Goal: Task Accomplishment & Management: Use online tool/utility

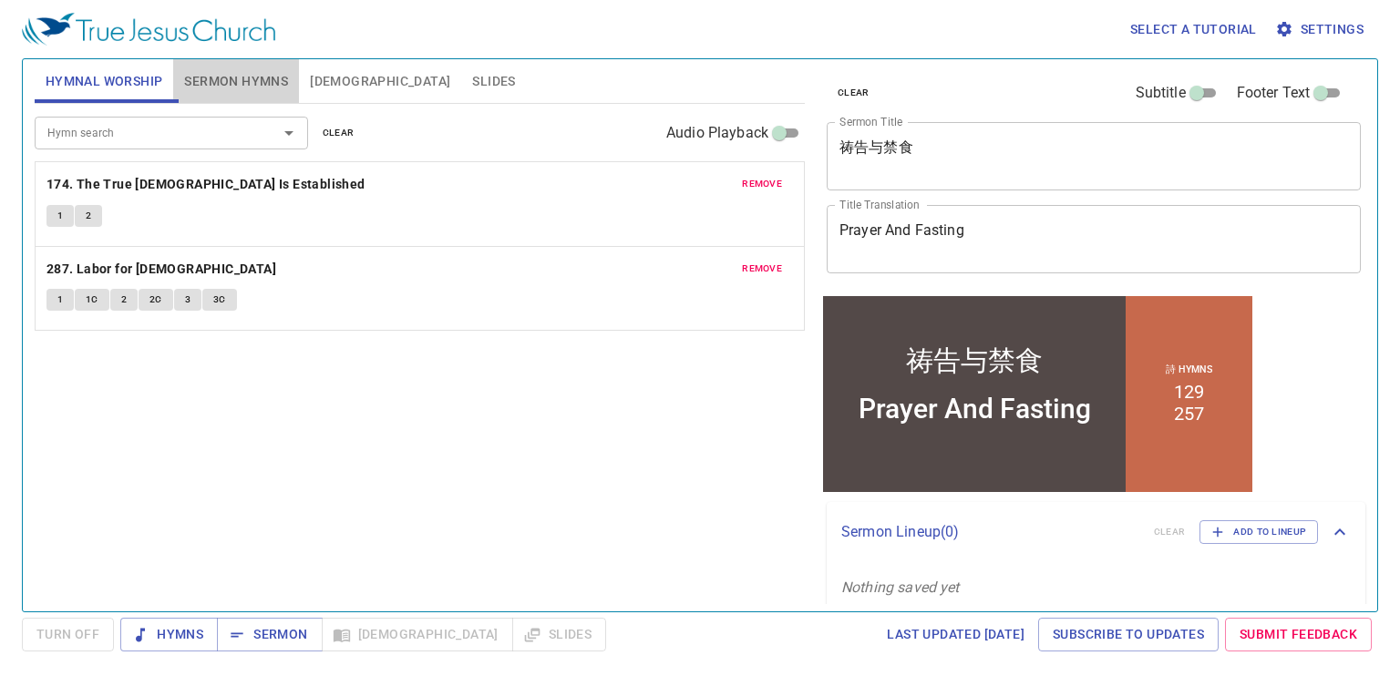
click at [220, 79] on span "Sermon Hymns" at bounding box center [236, 81] width 104 height 23
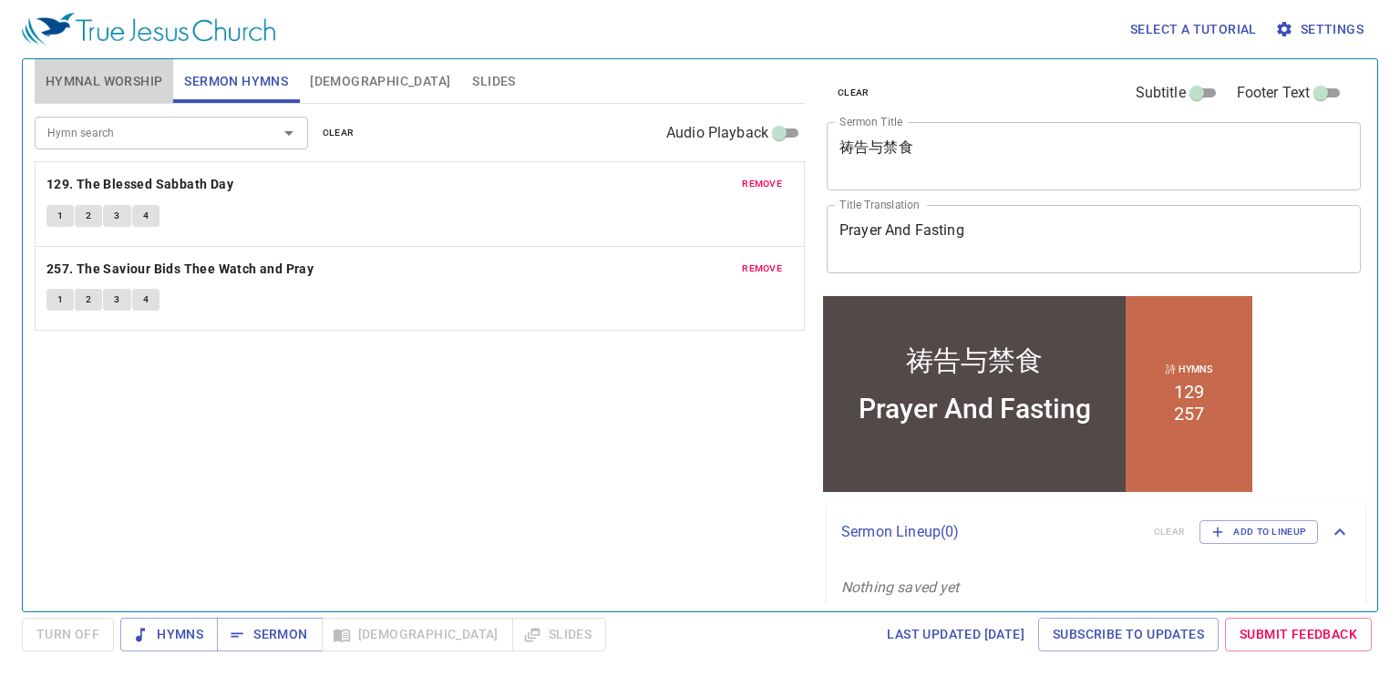
click at [143, 70] on span "Hymnal Worship" at bounding box center [105, 81] width 118 height 23
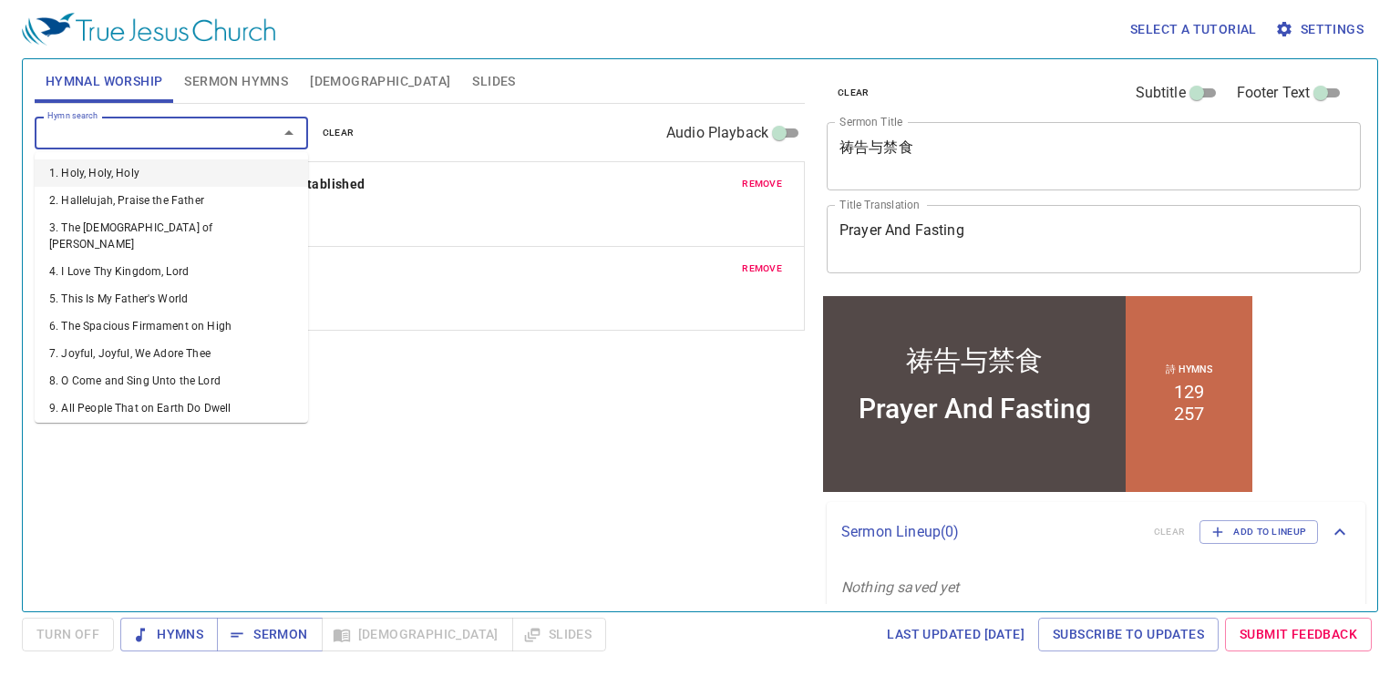
click at [143, 122] on input "Hymn search" at bounding box center [144, 132] width 209 height 21
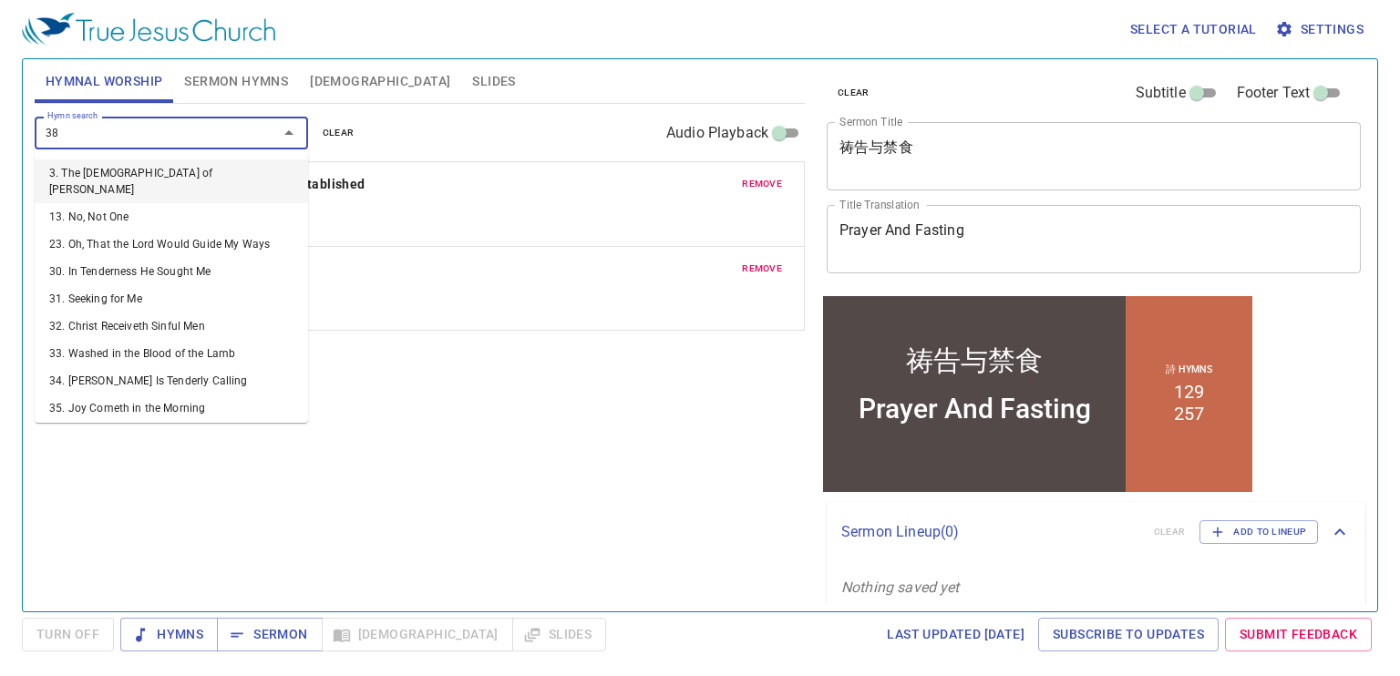
type input "385"
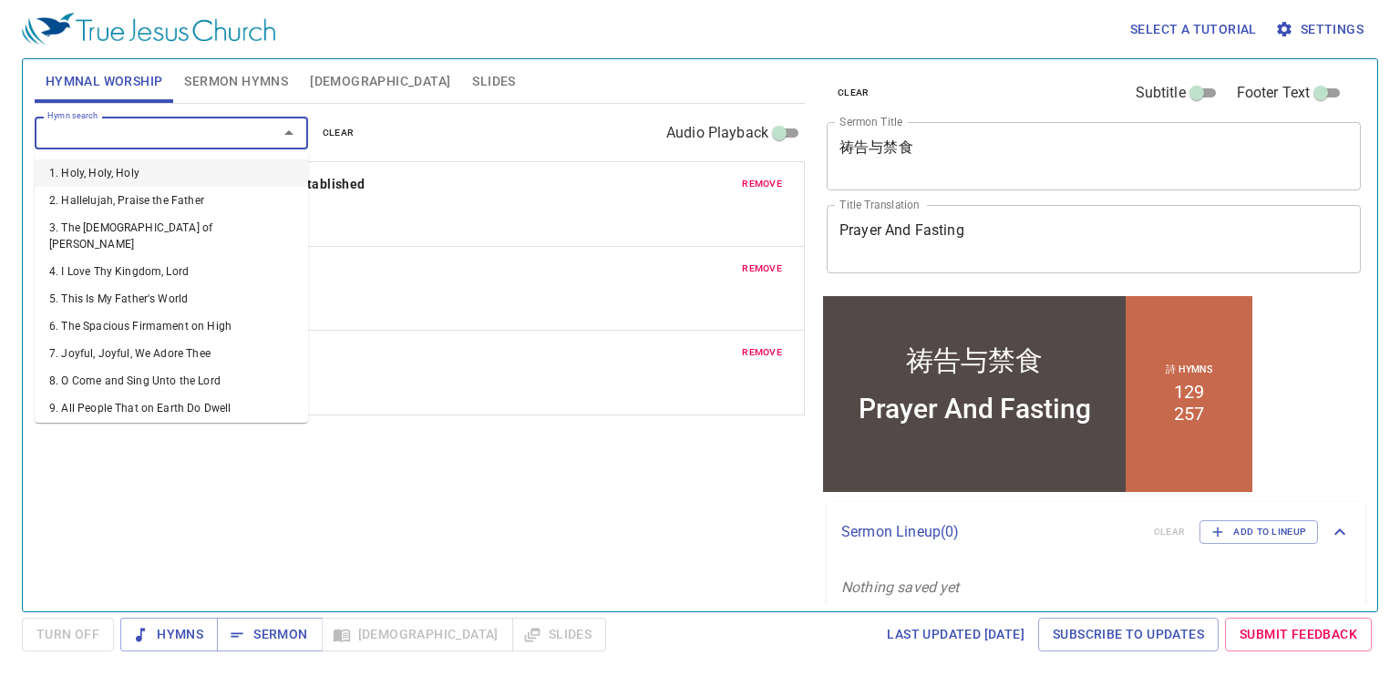
click at [139, 128] on input "Hymn search" at bounding box center [144, 132] width 209 height 21
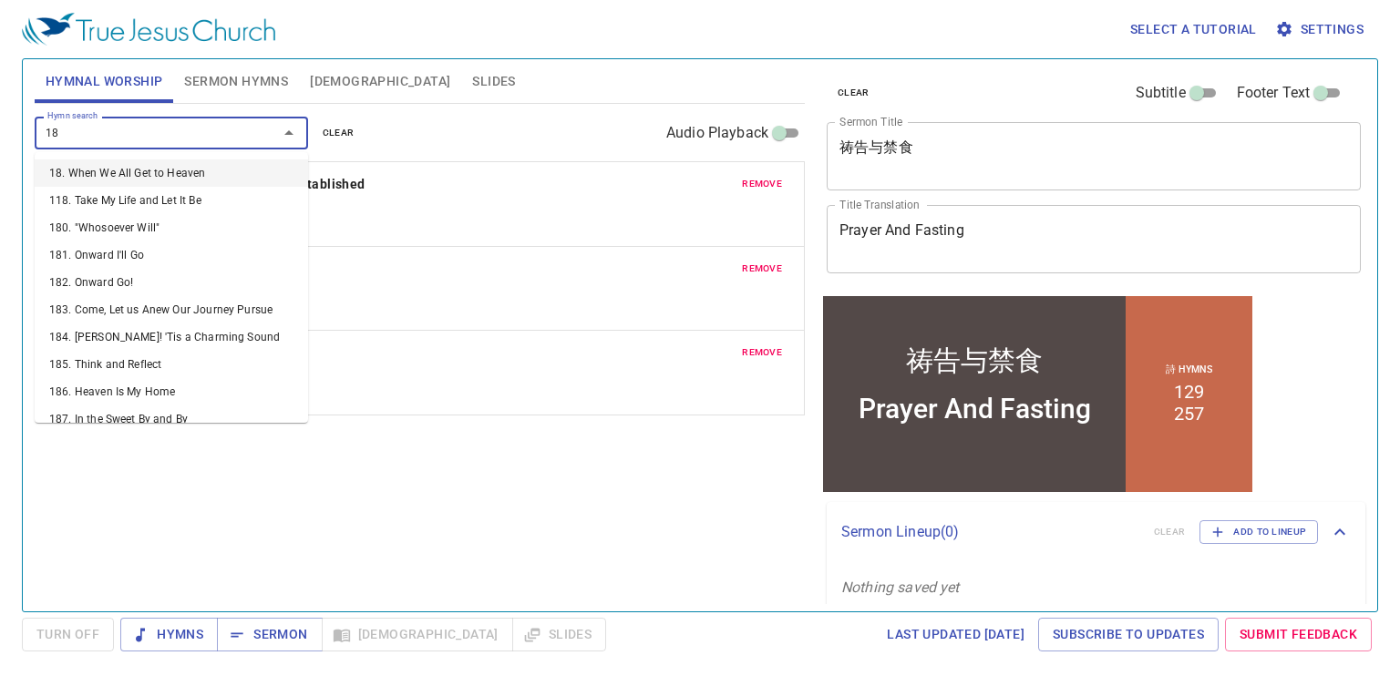
type input "185"
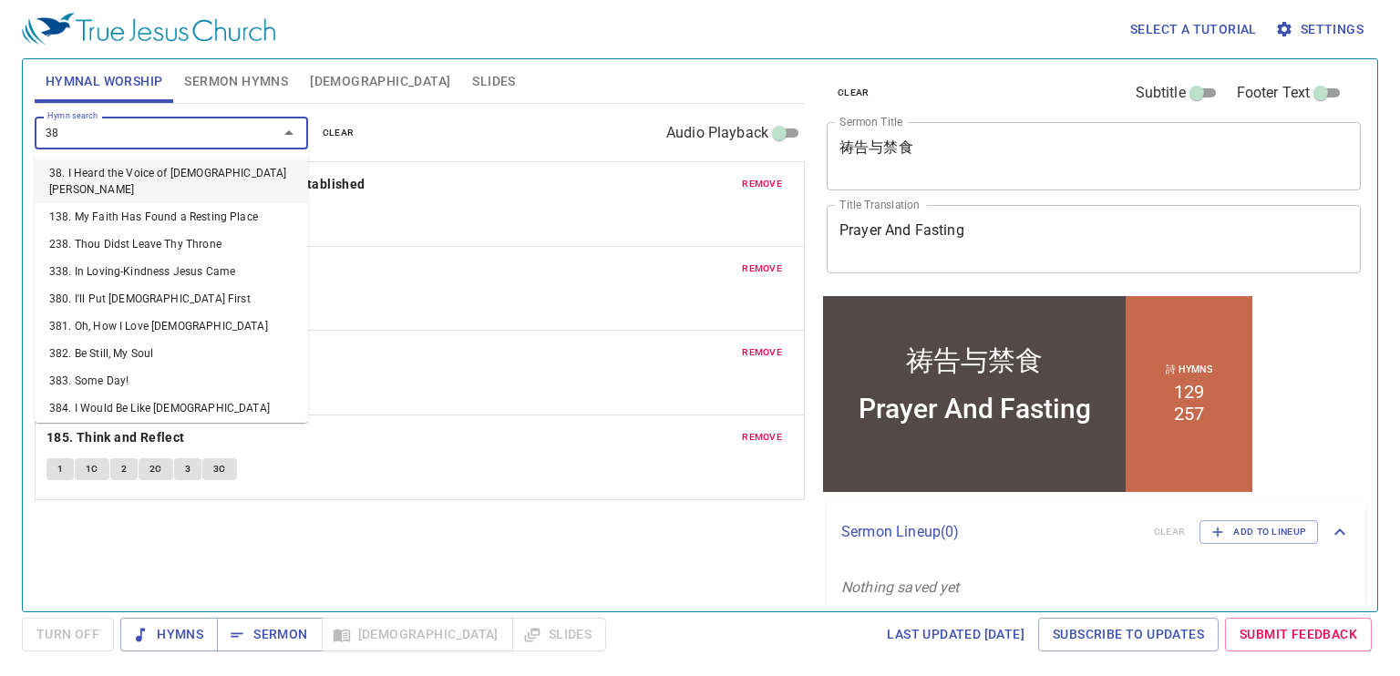
type input "386"
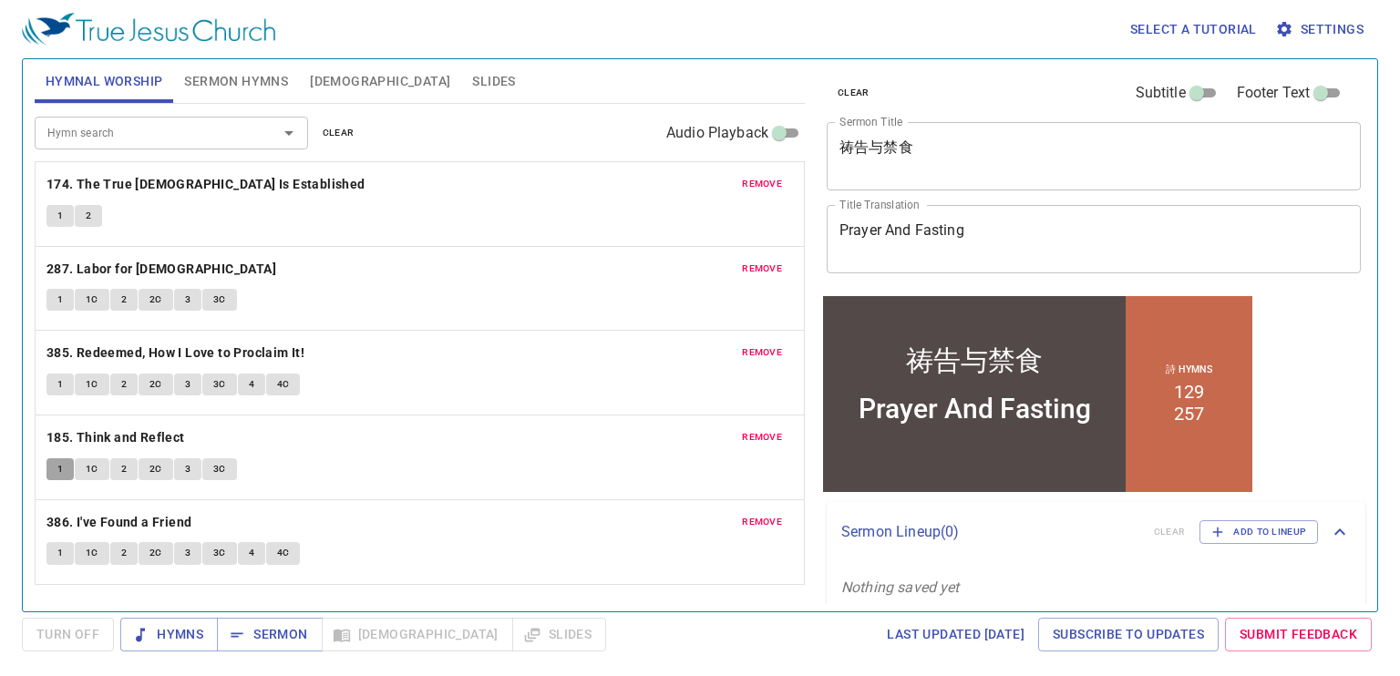
click at [55, 467] on button "1" at bounding box center [59, 469] width 27 height 22
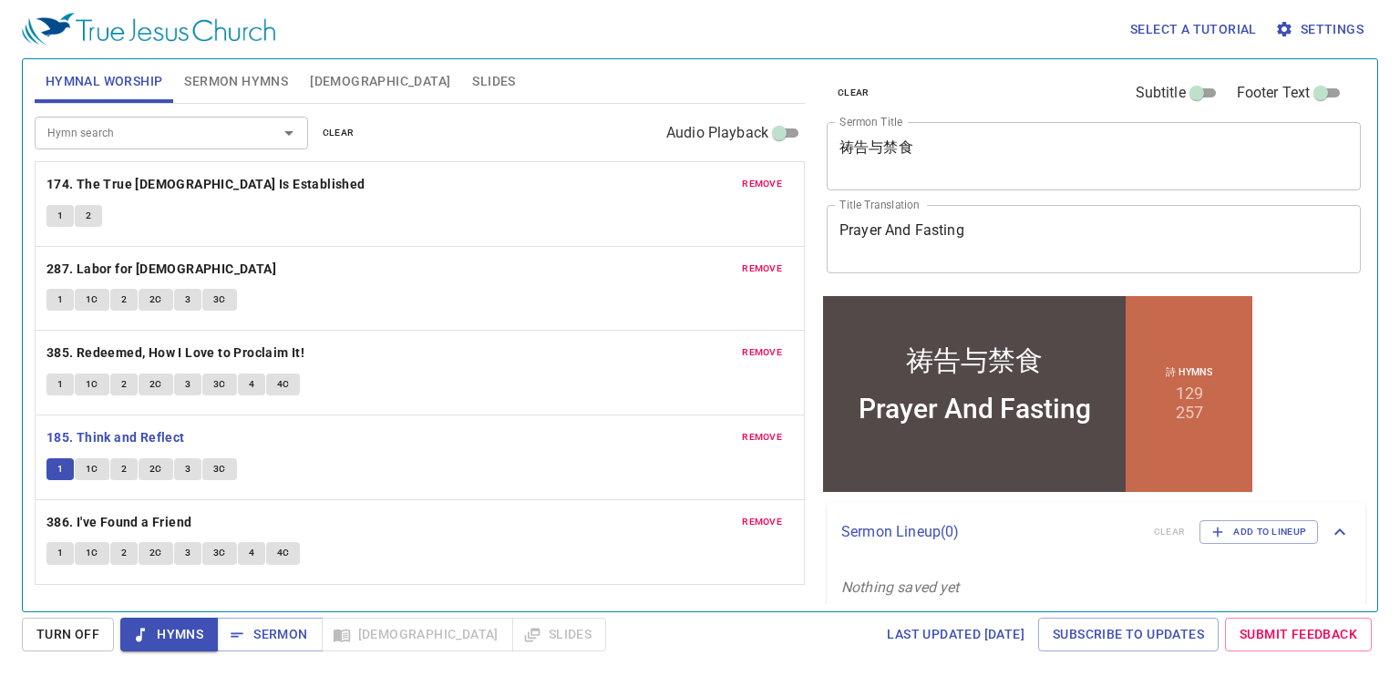
click at [249, 215] on div "1 2" at bounding box center [419, 218] width 746 height 26
click at [765, 186] on span "remove" at bounding box center [762, 184] width 40 height 16
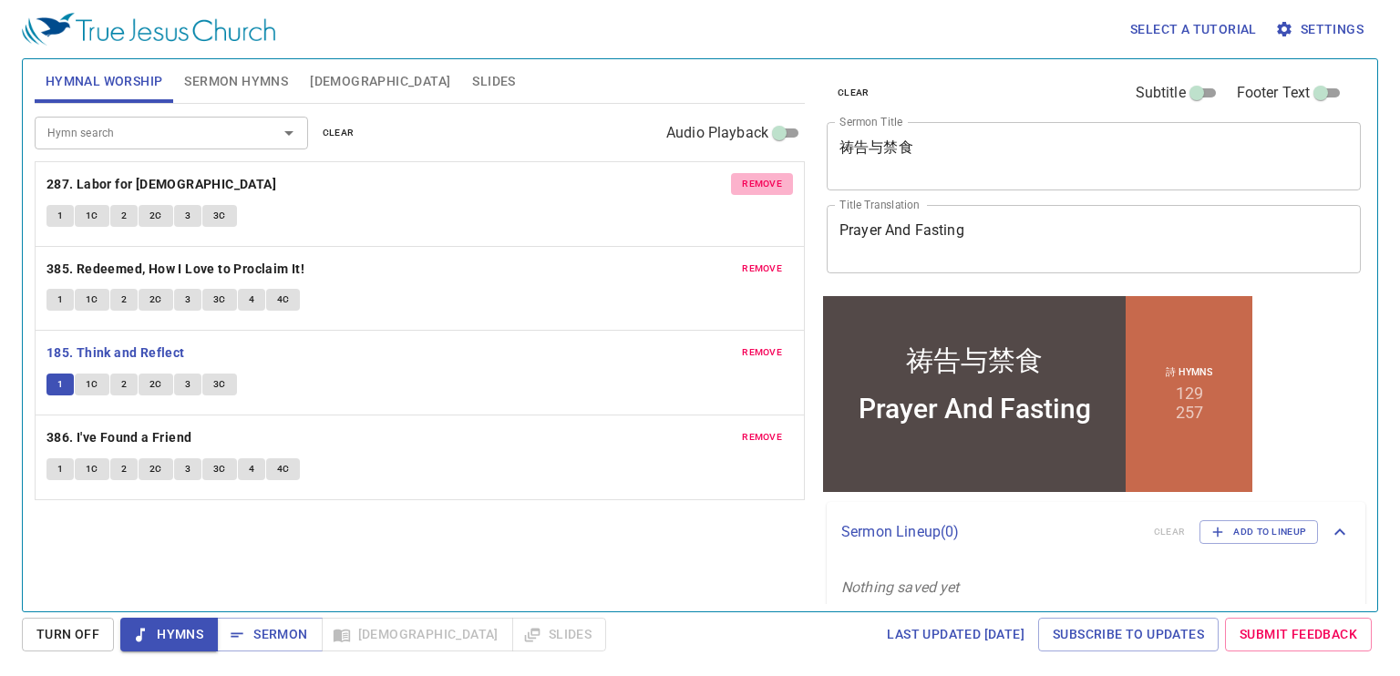
click at [765, 186] on span "remove" at bounding box center [762, 184] width 40 height 16
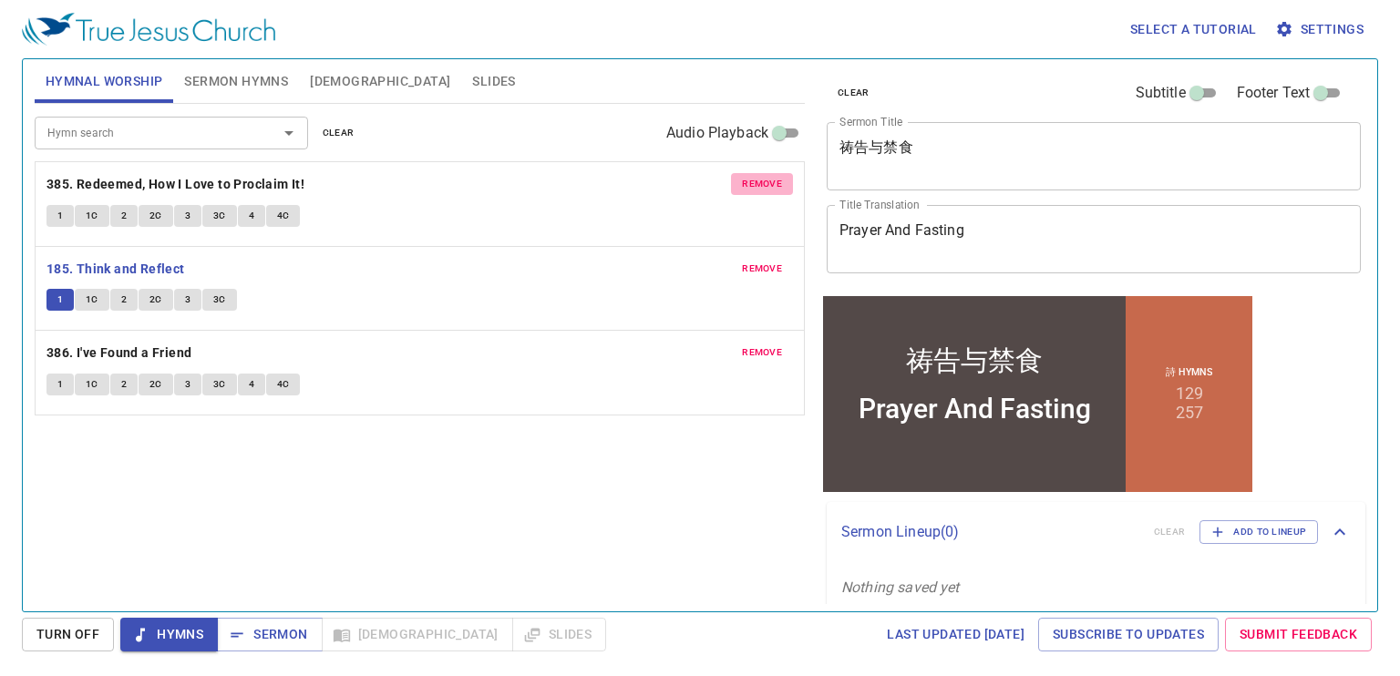
click at [765, 186] on span "remove" at bounding box center [762, 184] width 40 height 16
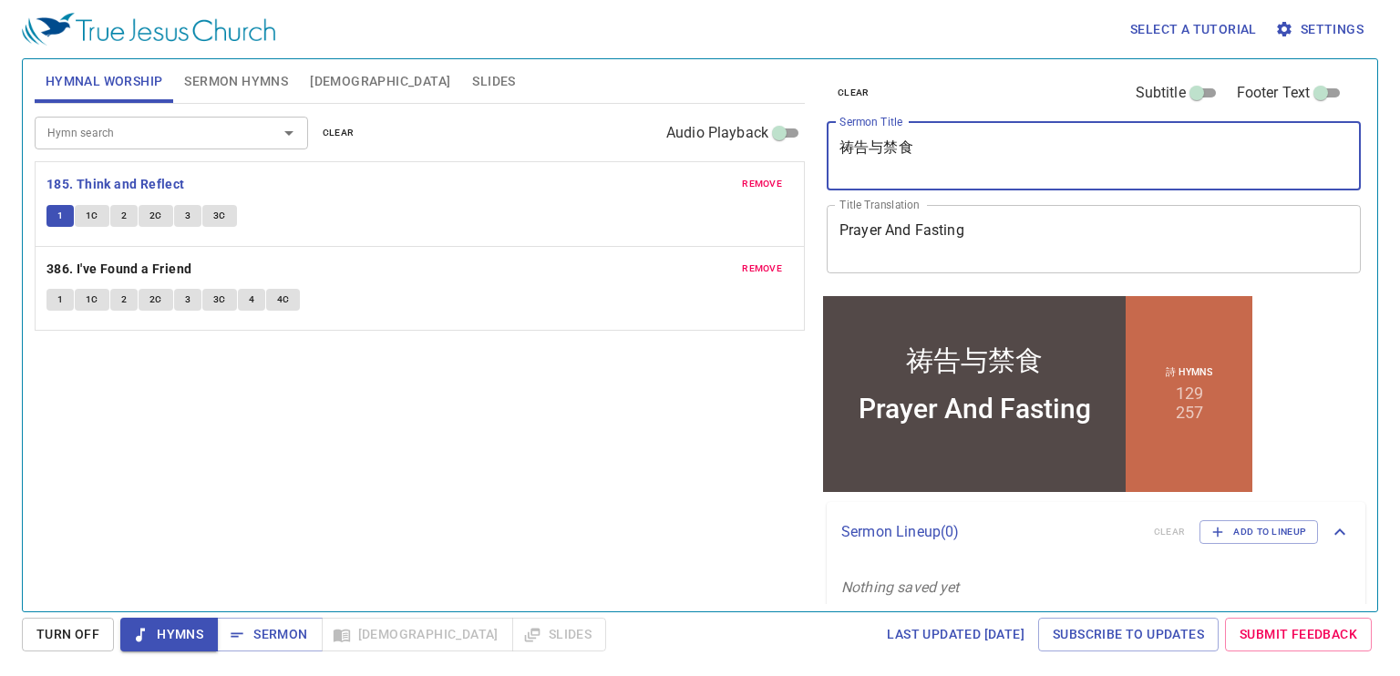
drag, startPoint x: 973, startPoint y: 168, endPoint x: 673, endPoint y: 198, distance: 302.2
click at [673, 198] on div "Hymnal Worship Sermon Hymns Bible Slides Hymn search Hymn search clear Audio Pl…" at bounding box center [699, 328] width 1345 height 552
type textarea "祷"
type textarea "s"
type textarea "诗篇 21篇"
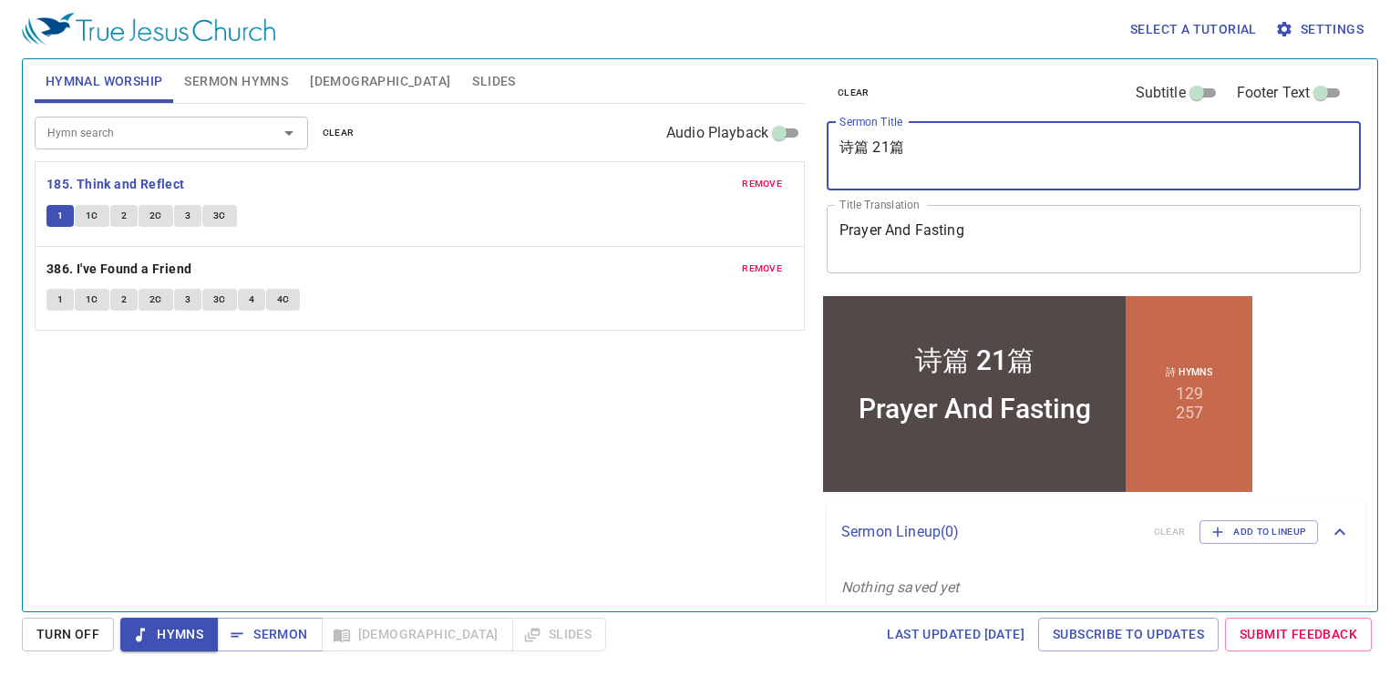
click at [991, 233] on textarea "Prayer And Fasting" at bounding box center [1093, 238] width 509 height 35
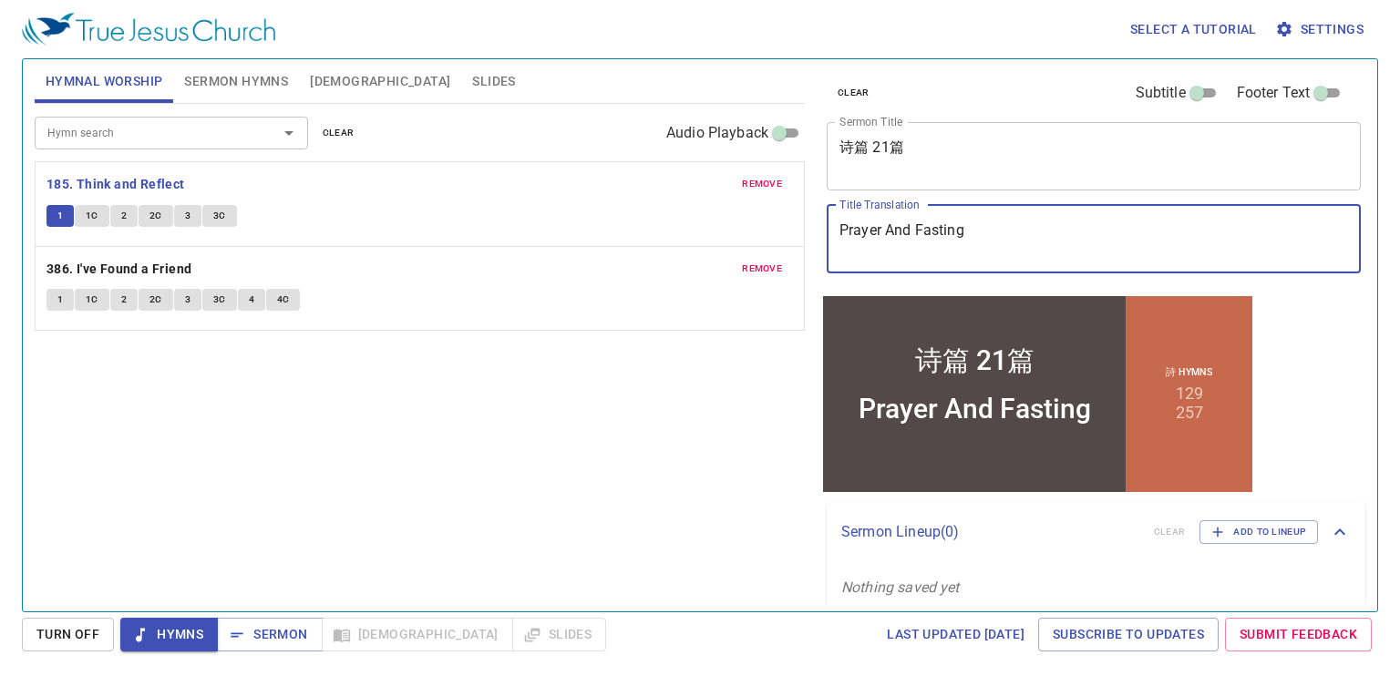
drag, startPoint x: 991, startPoint y: 233, endPoint x: 619, endPoint y: 259, distance: 372.7
click at [619, 259] on div "Hymnal Worship Sermon Hymns Bible Slides Hymn search Hymn search clear Audio Pl…" at bounding box center [699, 328] width 1345 height 552
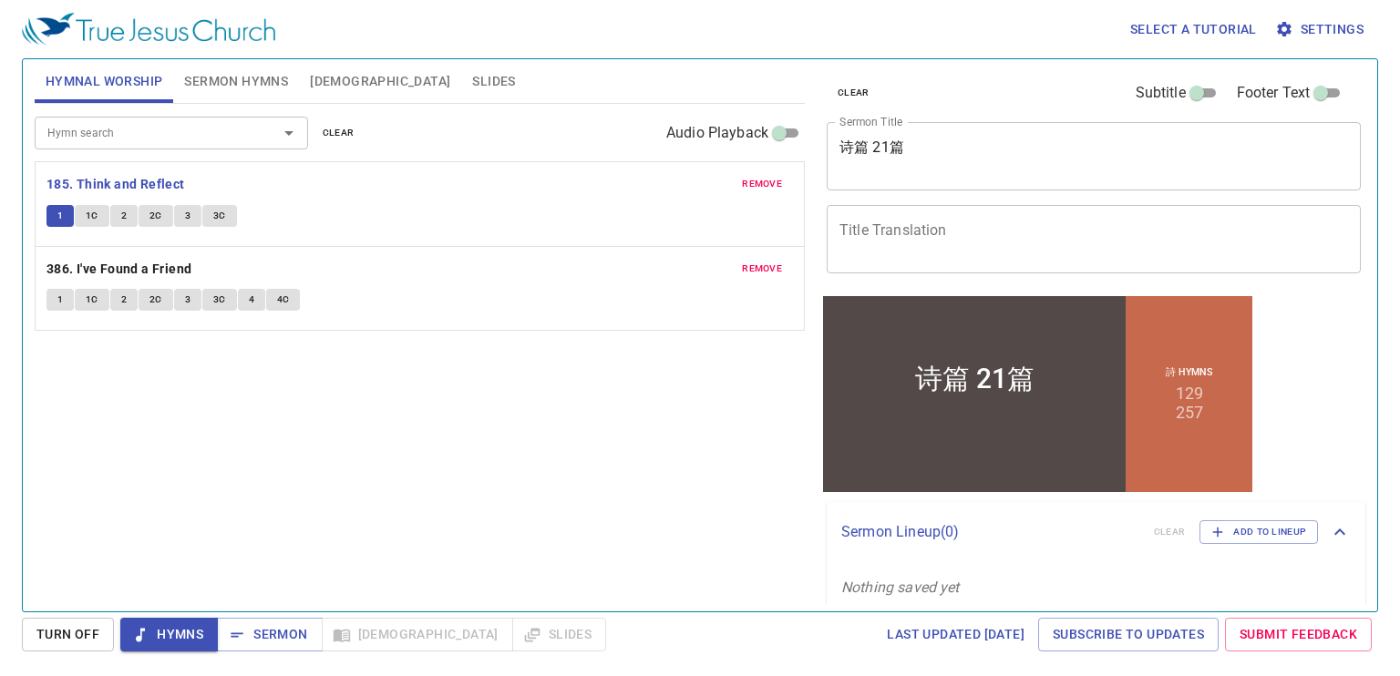
click at [343, 181] on p "185. Think and Reflect" at bounding box center [419, 184] width 746 height 23
click at [354, 408] on div "Hymn search Hymn search clear Audio Playback remove 185. Think and Reflect 1 1C…" at bounding box center [420, 350] width 770 height 492
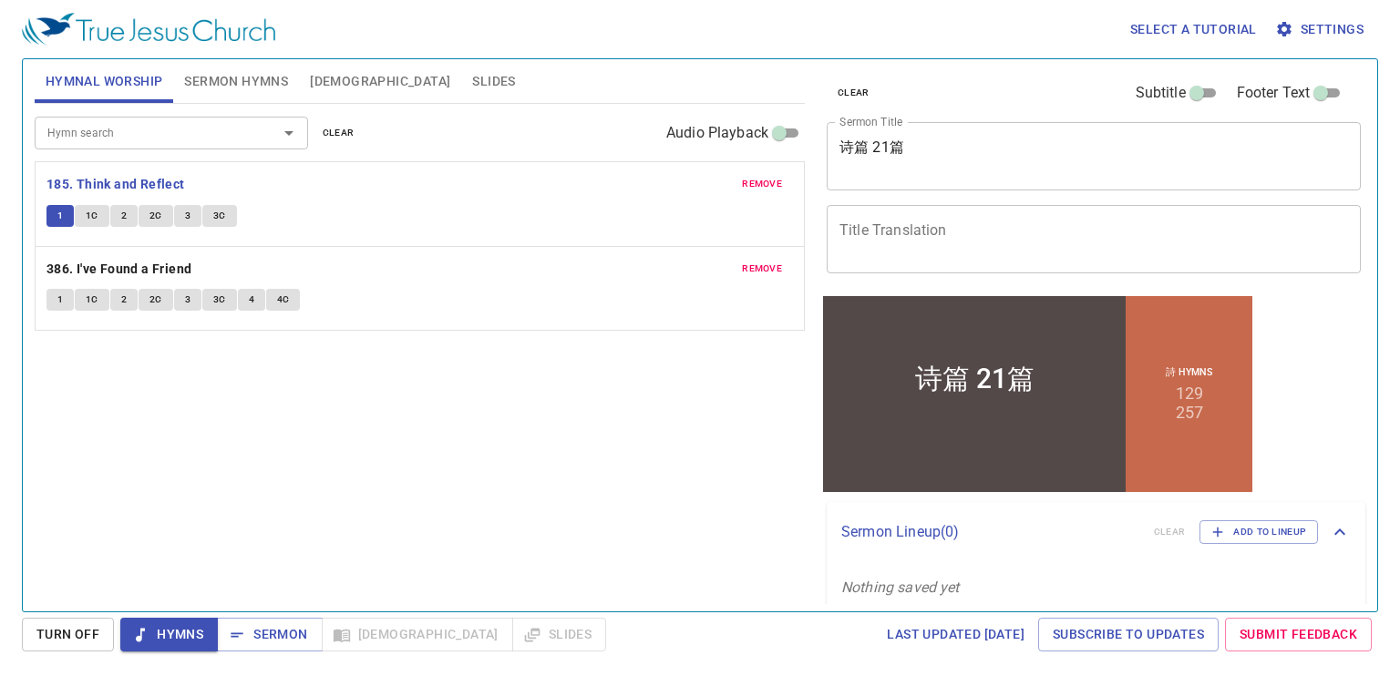
click at [354, 408] on div "Hymn search Hymn search clear Audio Playback remove 185. Think and Reflect 1 1C…" at bounding box center [420, 350] width 770 height 492
click at [66, 298] on button "1" at bounding box center [59, 300] width 27 height 22
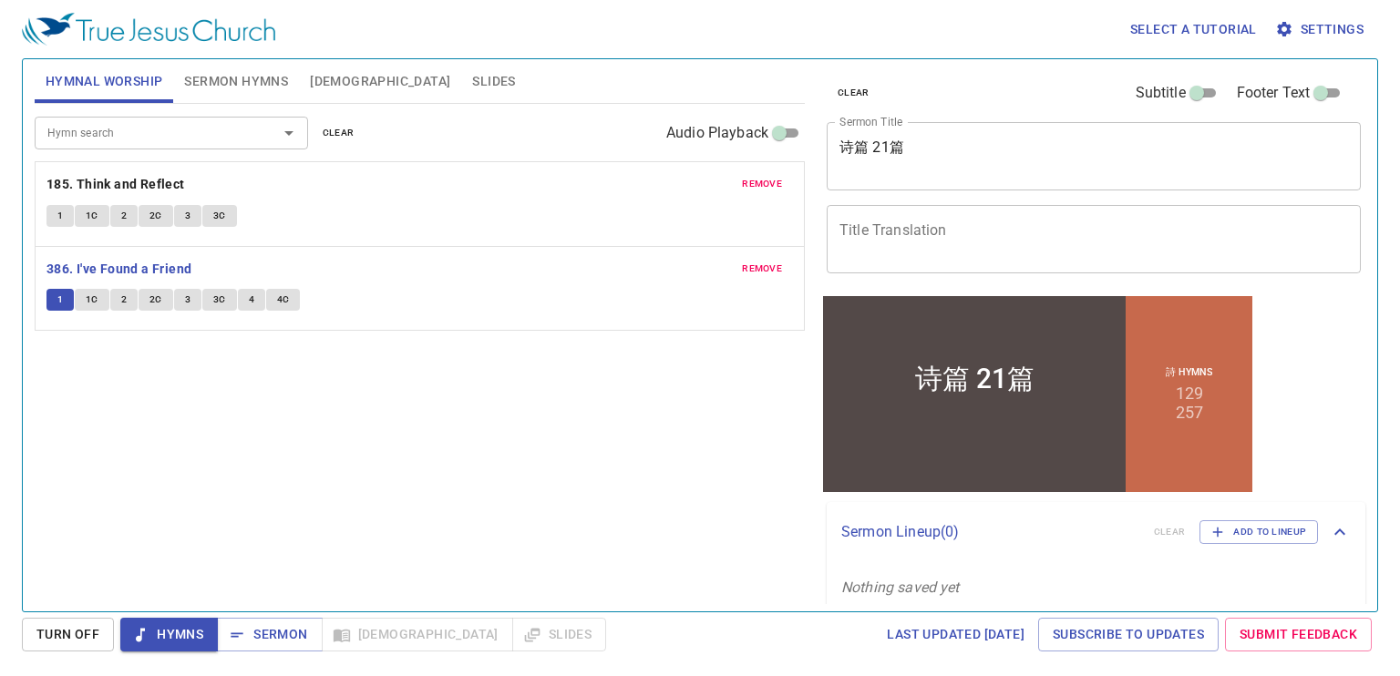
click at [206, 416] on div "Hymn search Hymn search clear Audio Playback remove 185. Think and Reflect 1 1C…" at bounding box center [420, 350] width 770 height 492
click at [260, 74] on span "Sermon Hymns" at bounding box center [236, 81] width 104 height 23
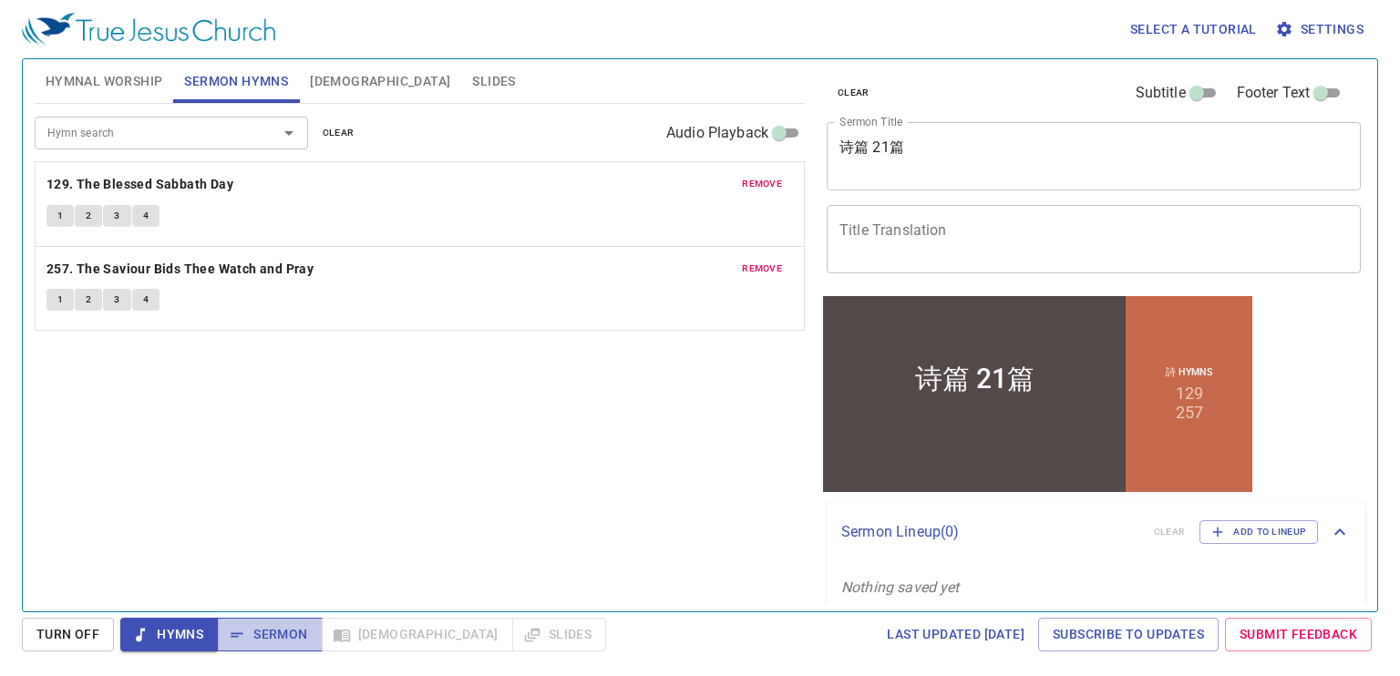
click at [0, 0] on span "Sermon" at bounding box center [0, 0] width 0 height 0
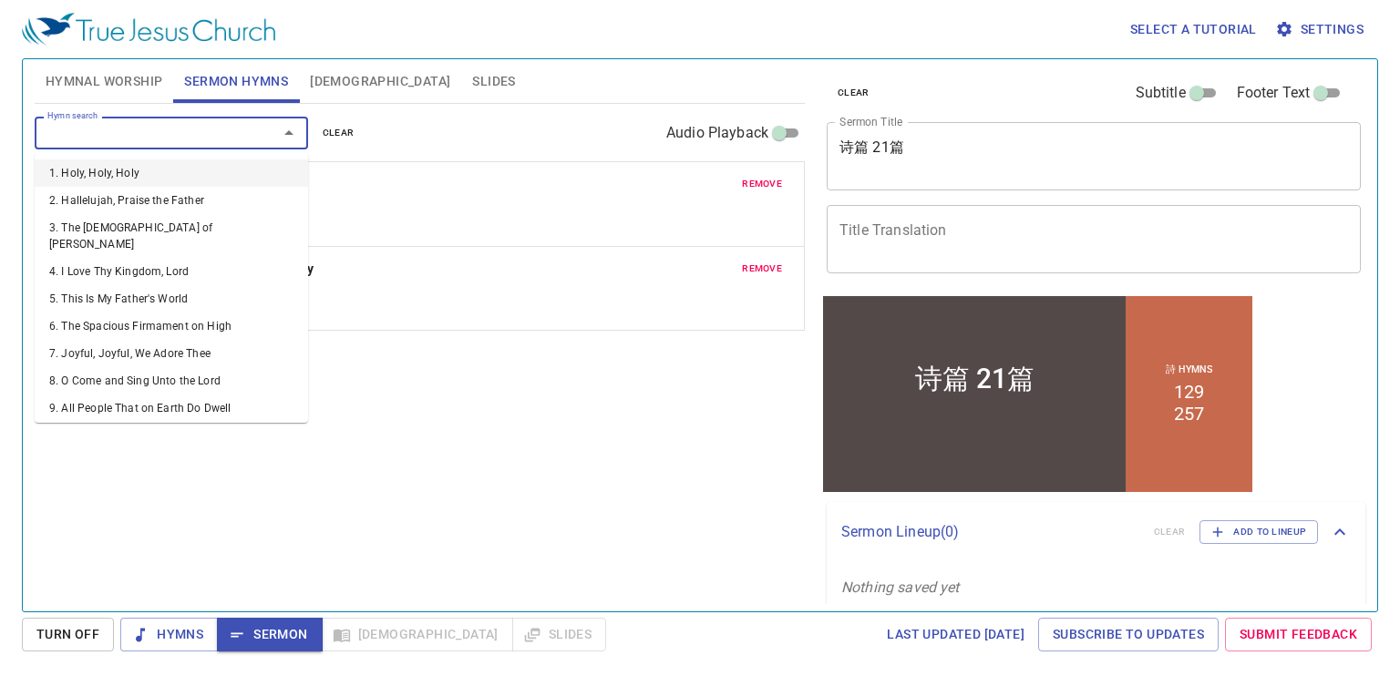
click at [178, 131] on input "Hymn search" at bounding box center [144, 132] width 209 height 21
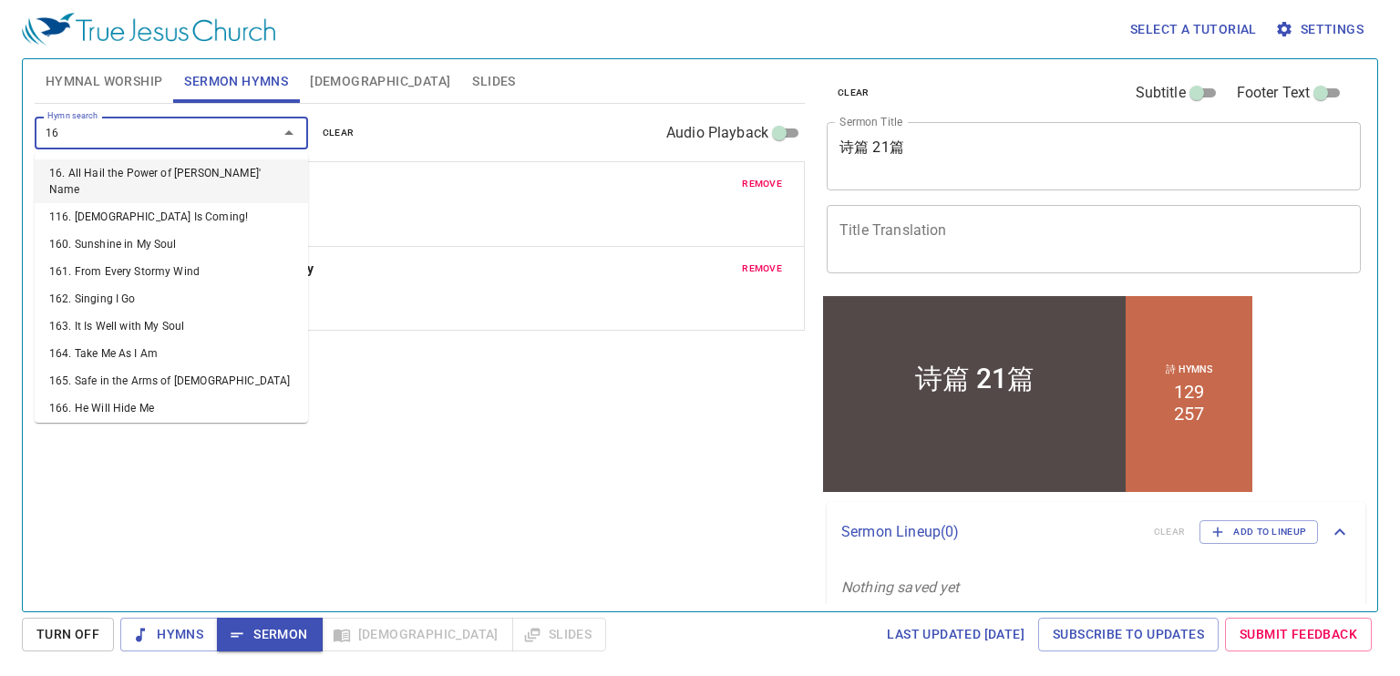
type input "167"
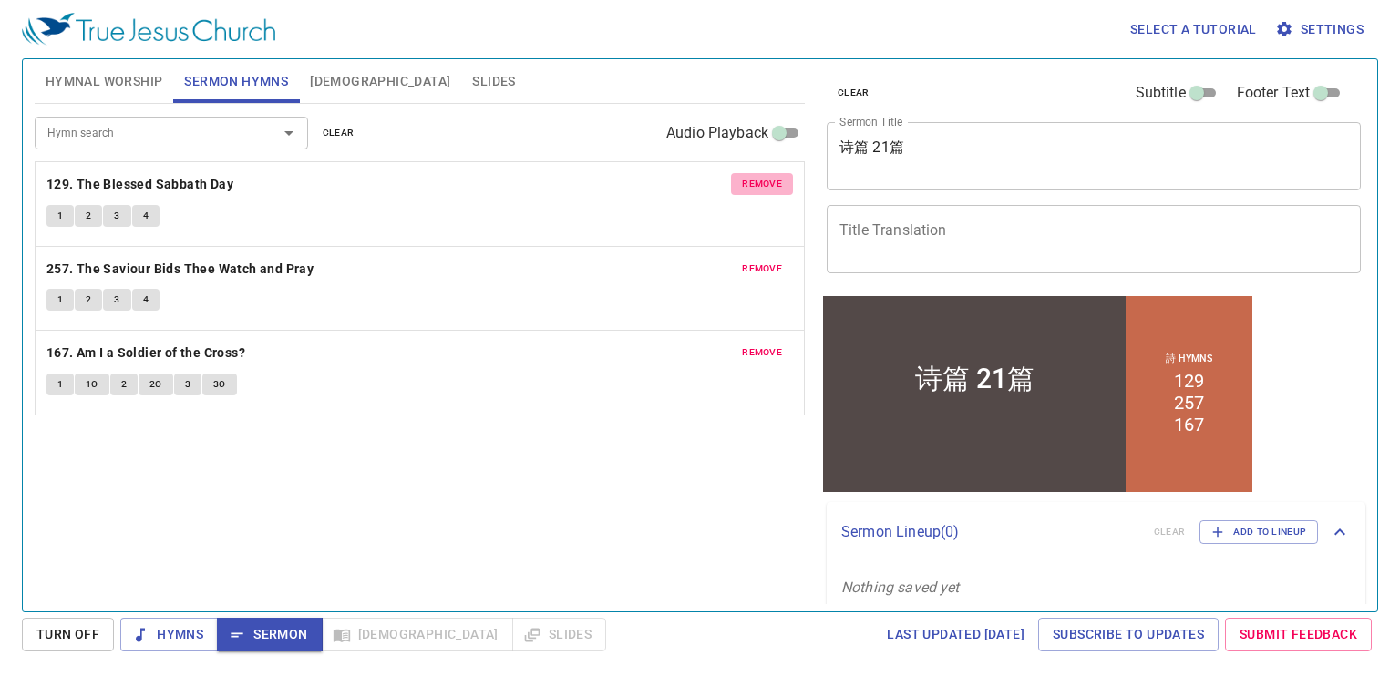
click at [755, 185] on span "remove" at bounding box center [762, 184] width 40 height 16
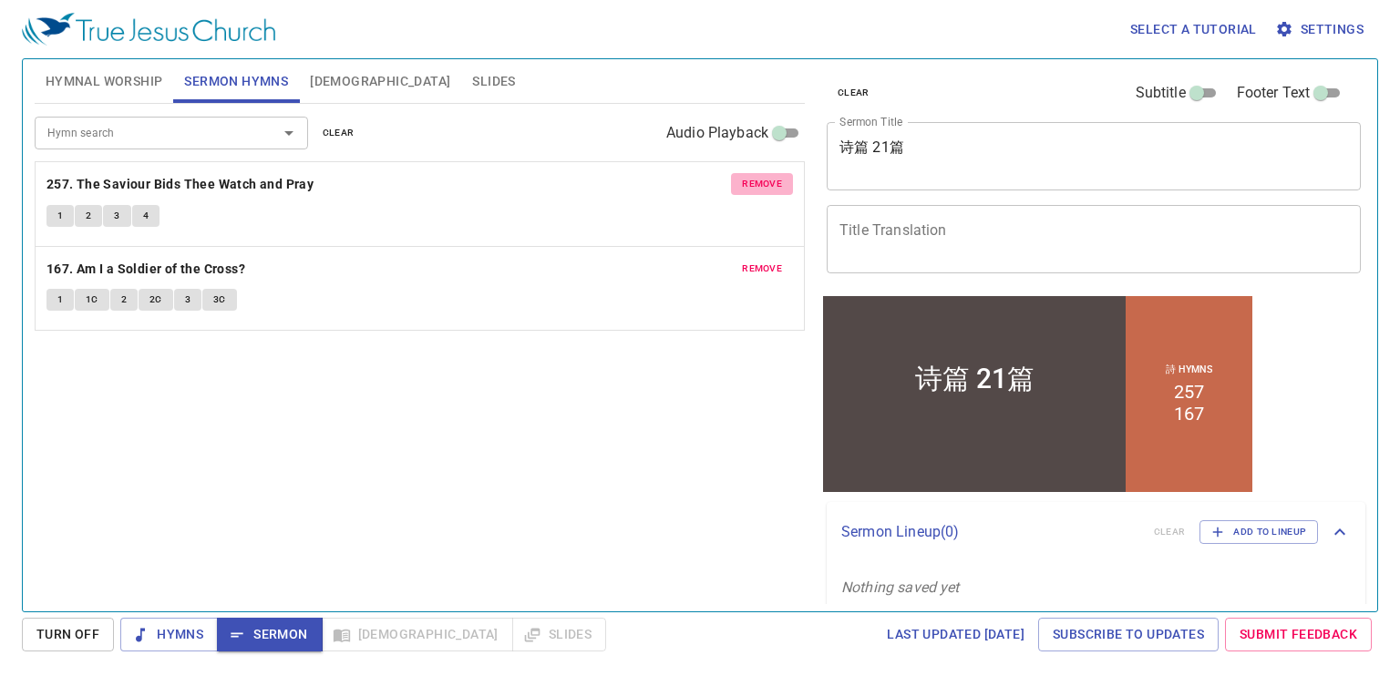
click at [755, 185] on span "remove" at bounding box center [762, 184] width 40 height 16
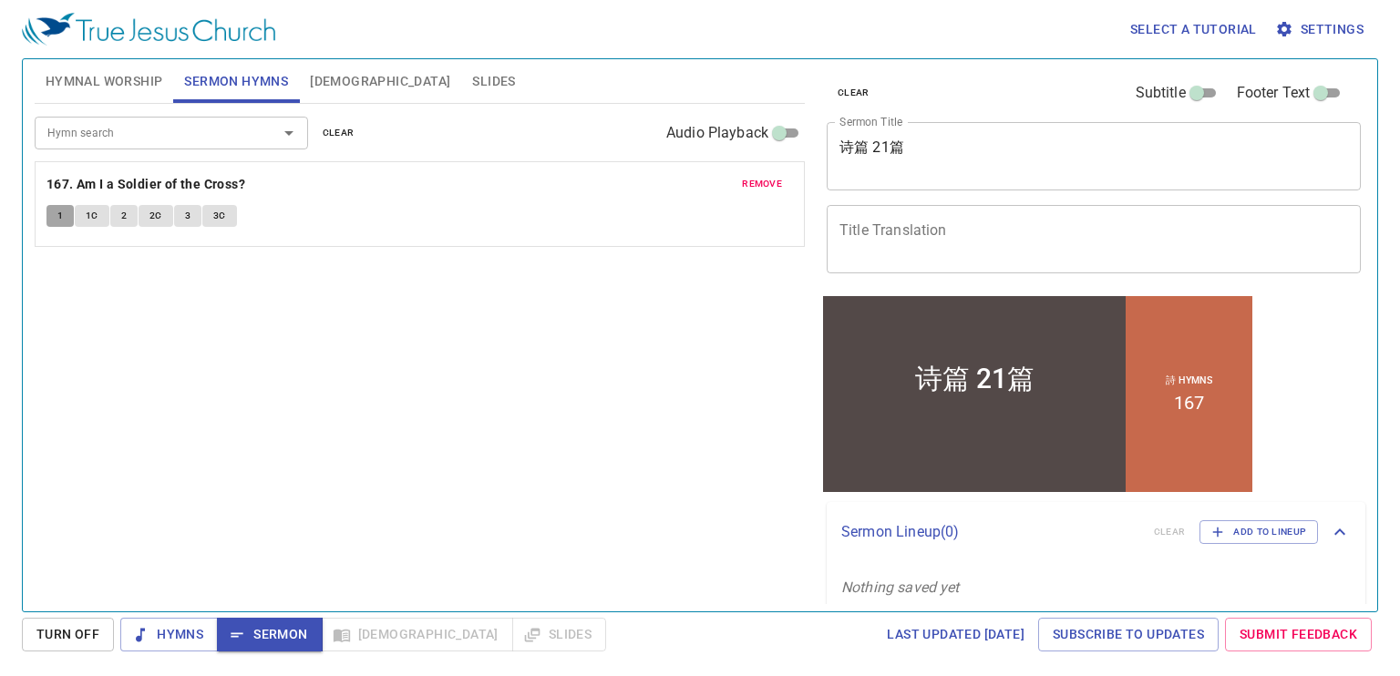
click at [52, 218] on button "1" at bounding box center [59, 216] width 27 height 22
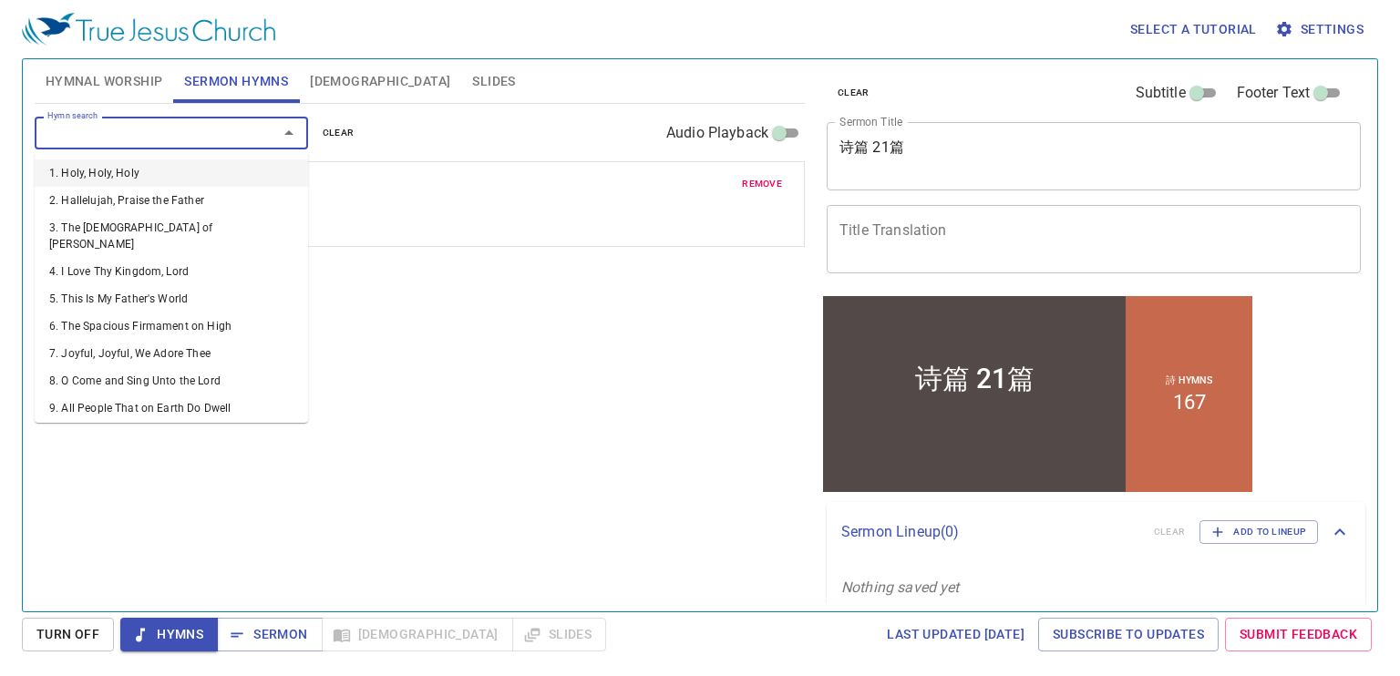
click at [118, 125] on input "Hymn search" at bounding box center [144, 132] width 209 height 21
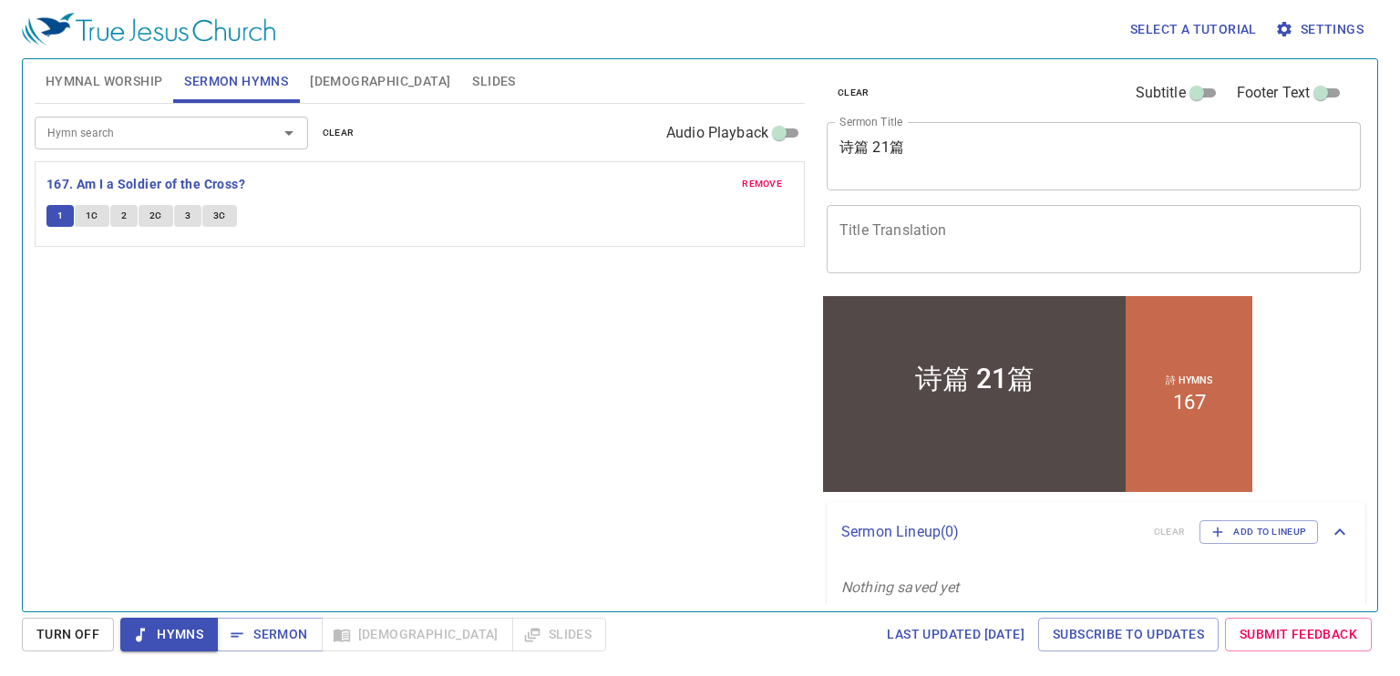
click at [211, 557] on div "Hymn search Hymn search clear Audio Playback remove 167. Am I a Soldier of the …" at bounding box center [420, 350] width 770 height 492
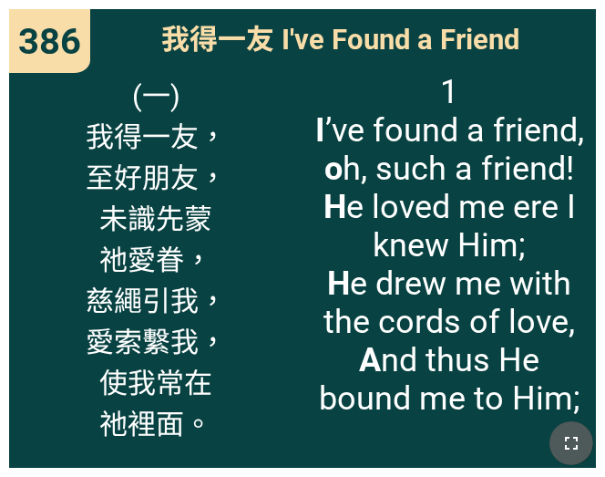
click at [576, 438] on icon "button" at bounding box center [571, 443] width 13 height 13
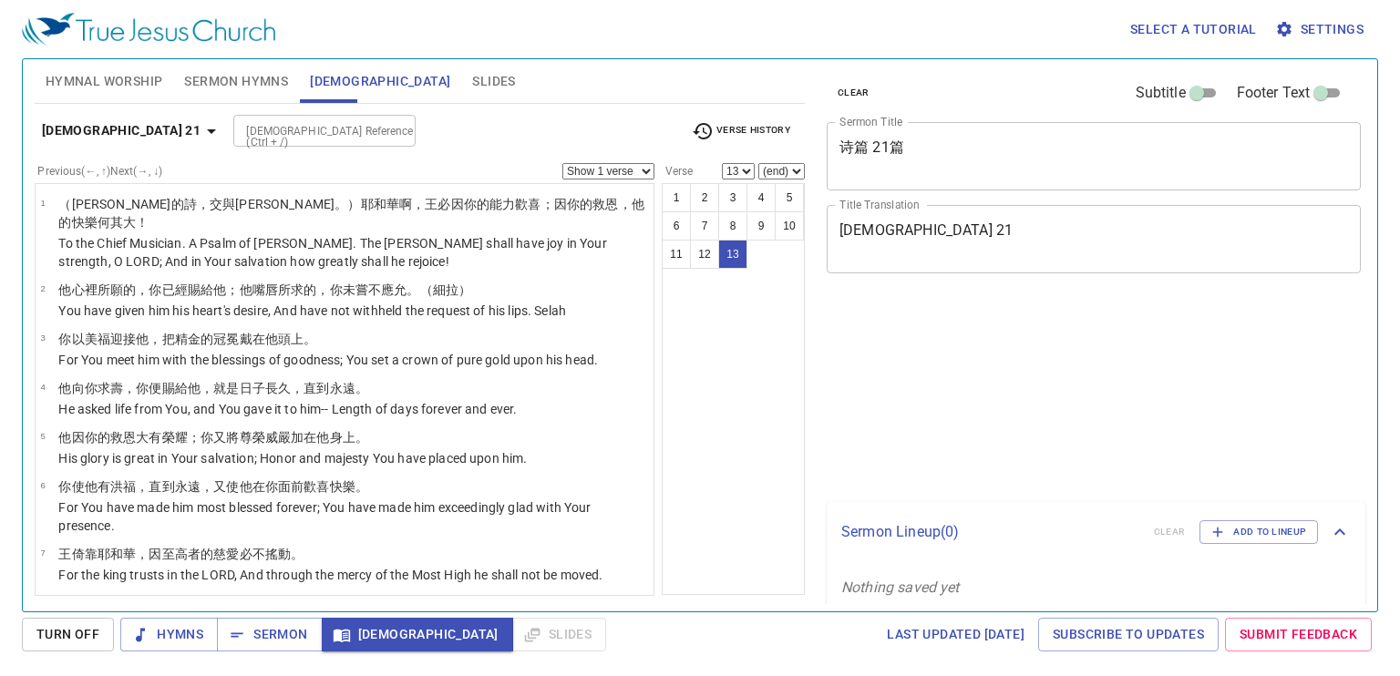
select select "13"
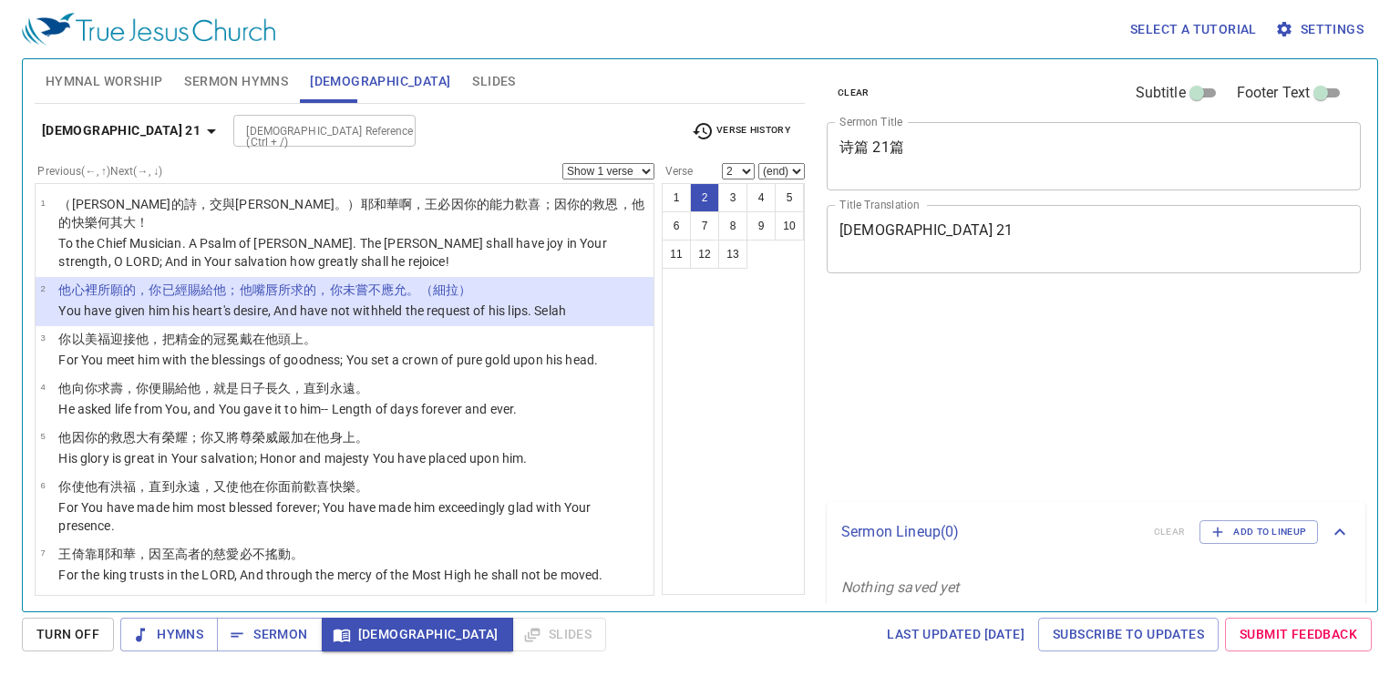
select select "2"
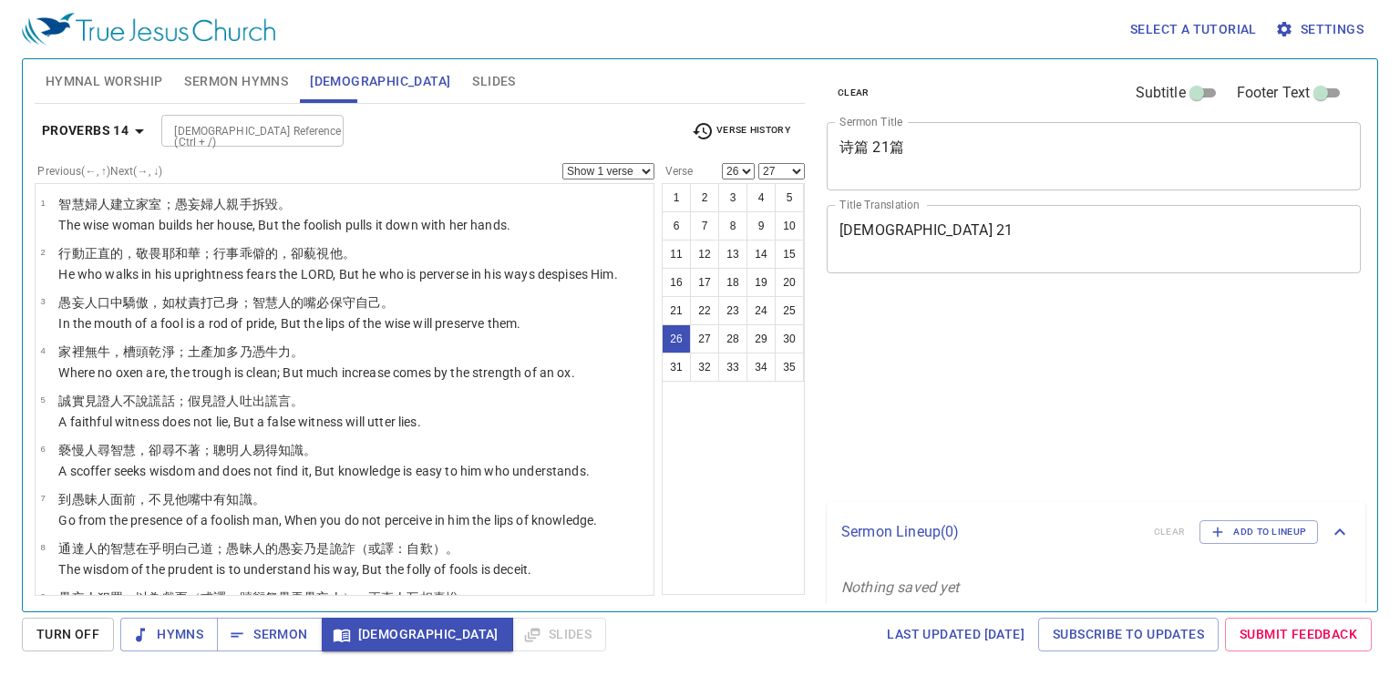
select select "26"
select select "27"
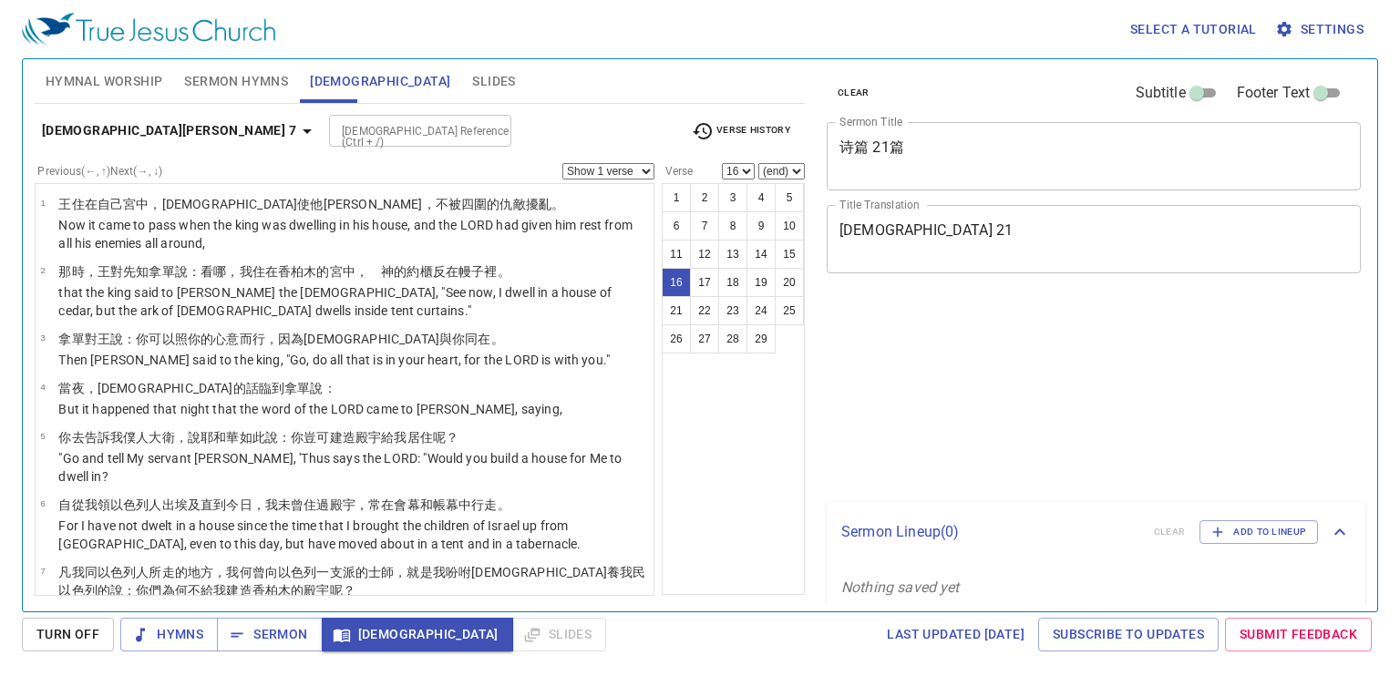
select select "16"
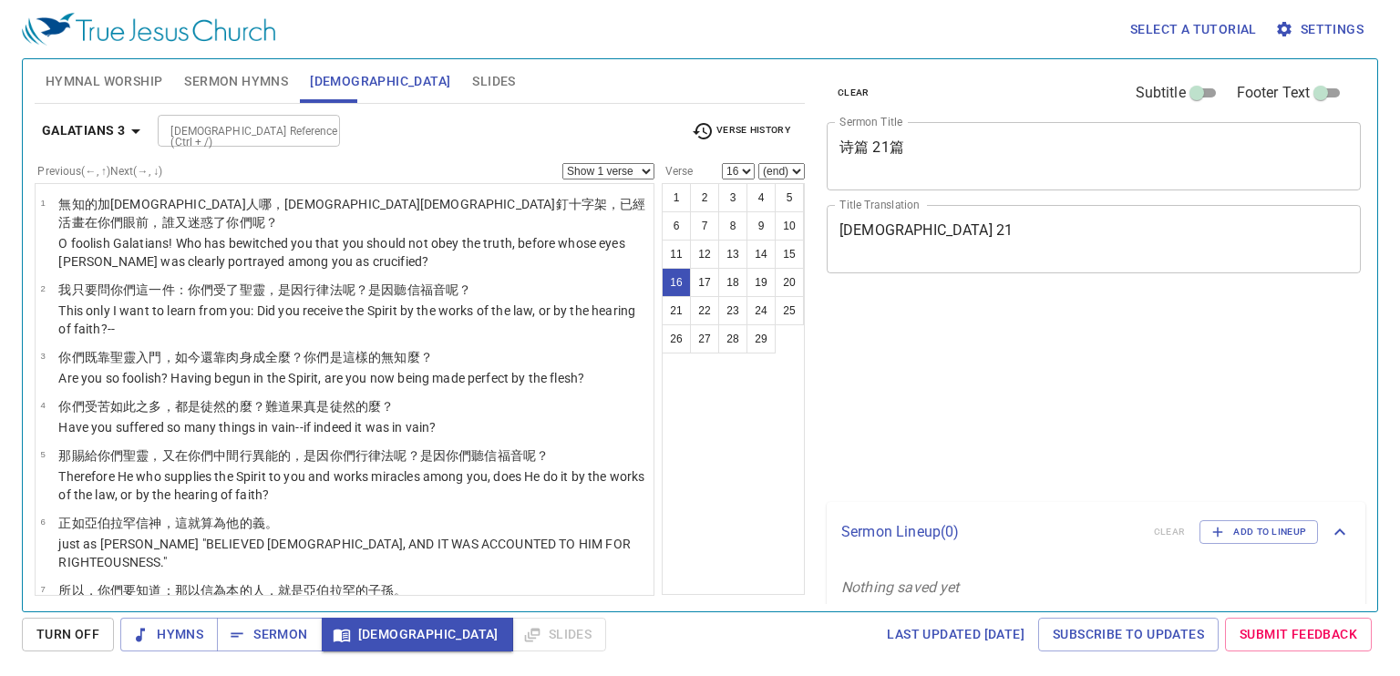
select select "16"
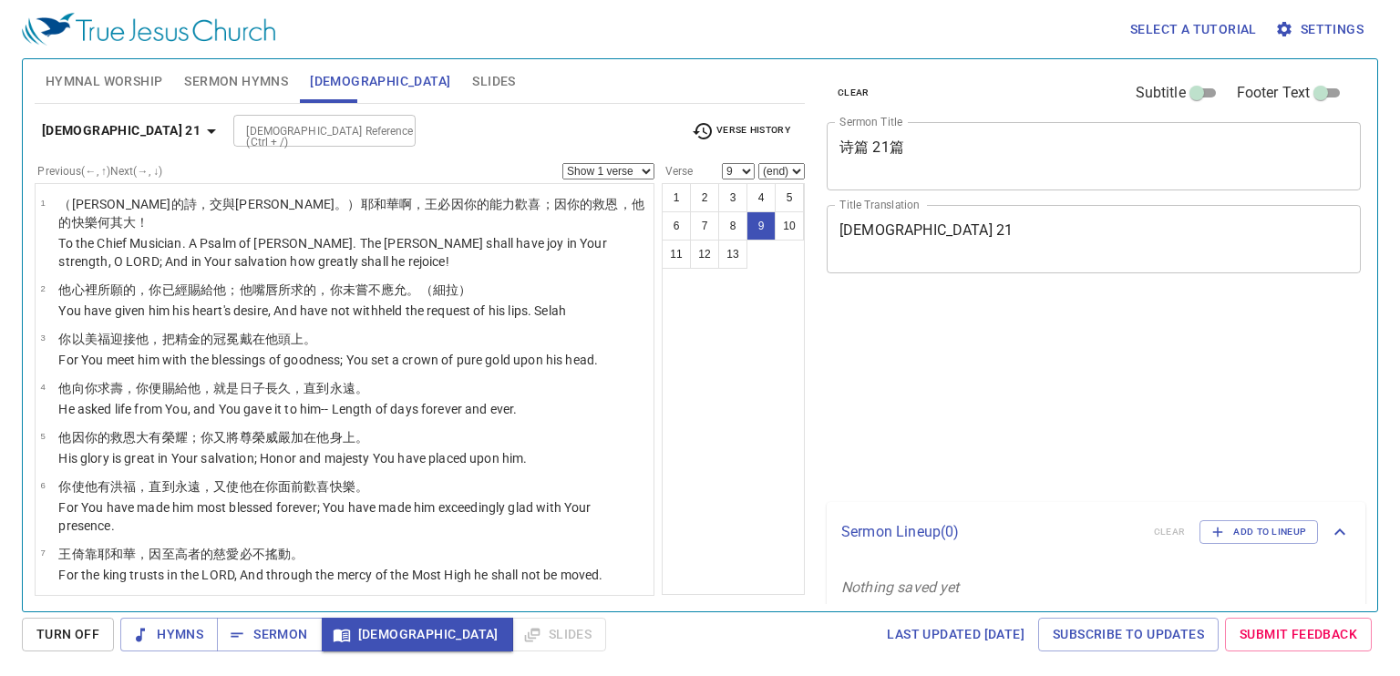
select select "9"
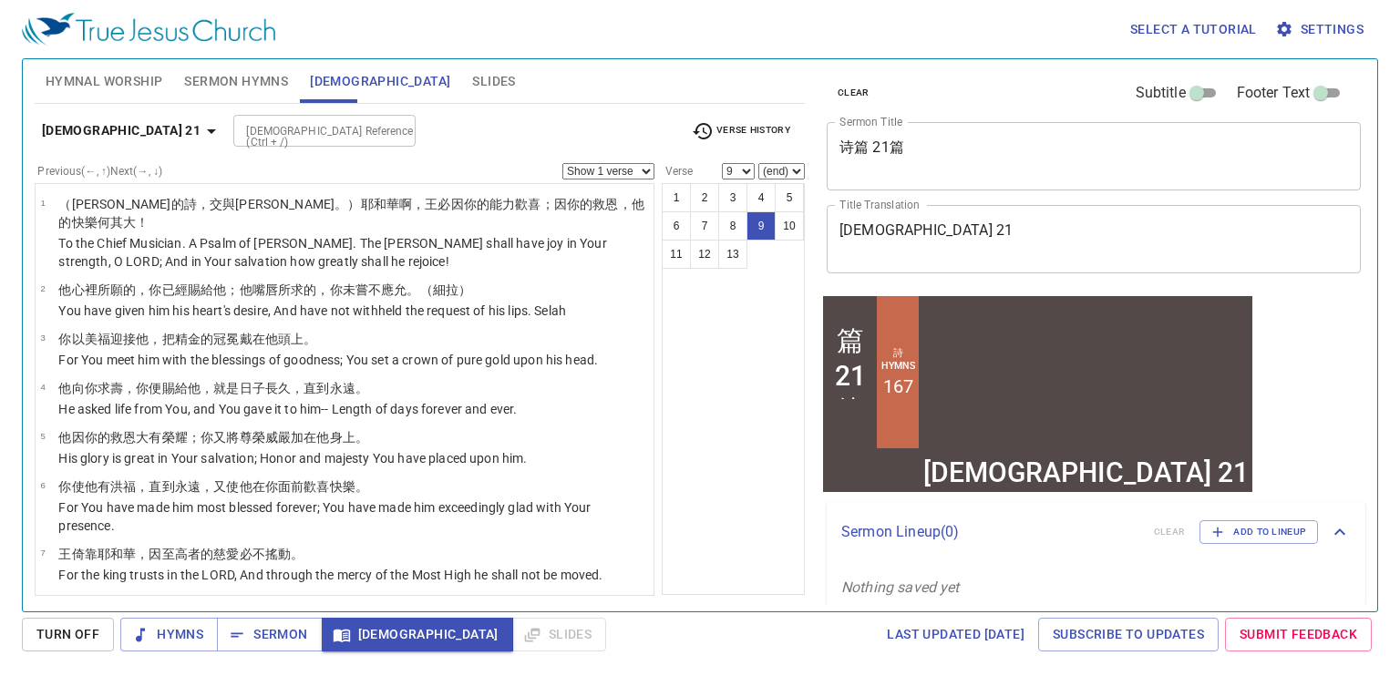
scroll to position [274, 0]
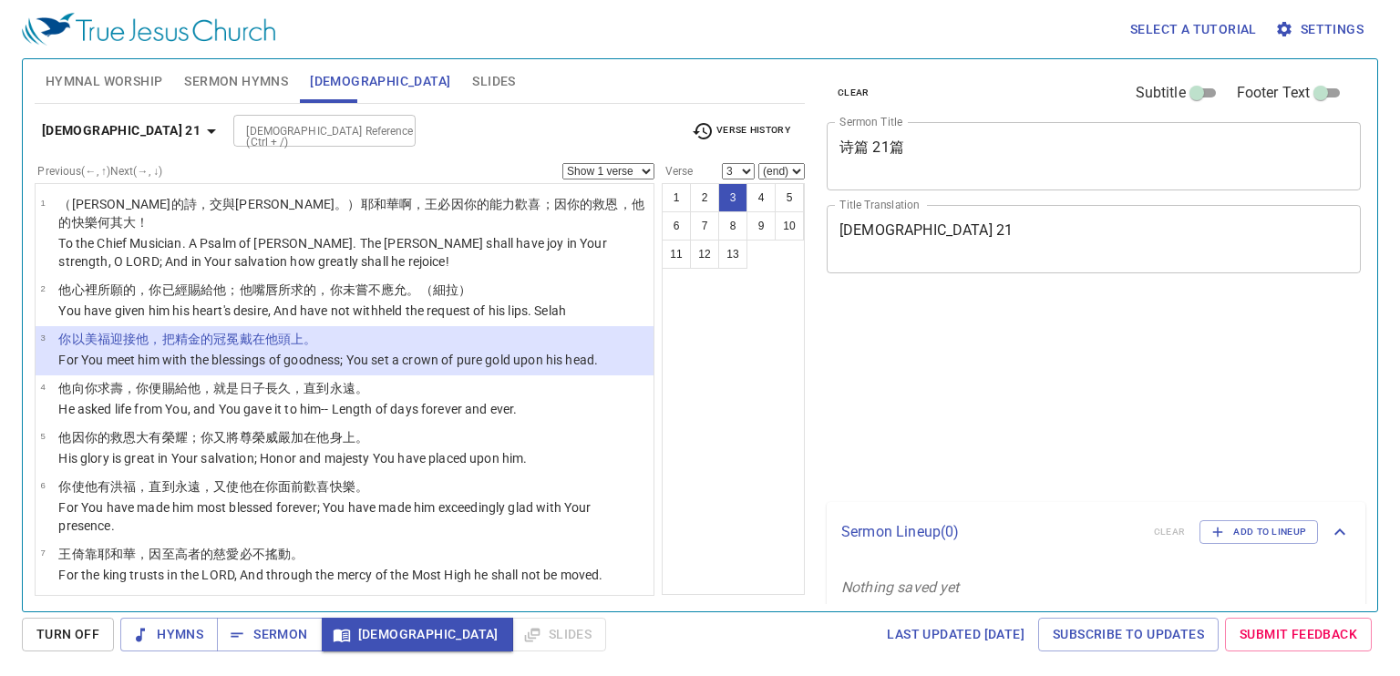
select select "3"
